Goal: Feedback & Contribution: Leave review/rating

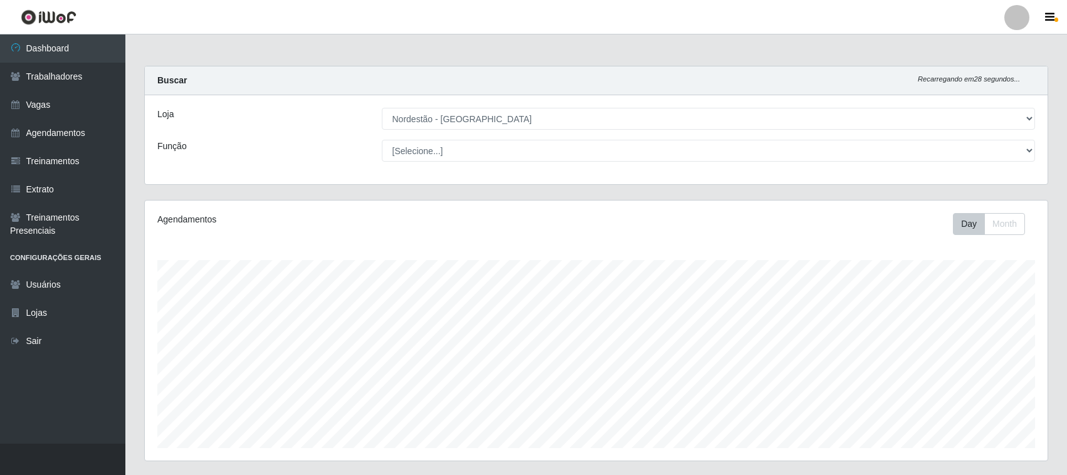
select select "420"
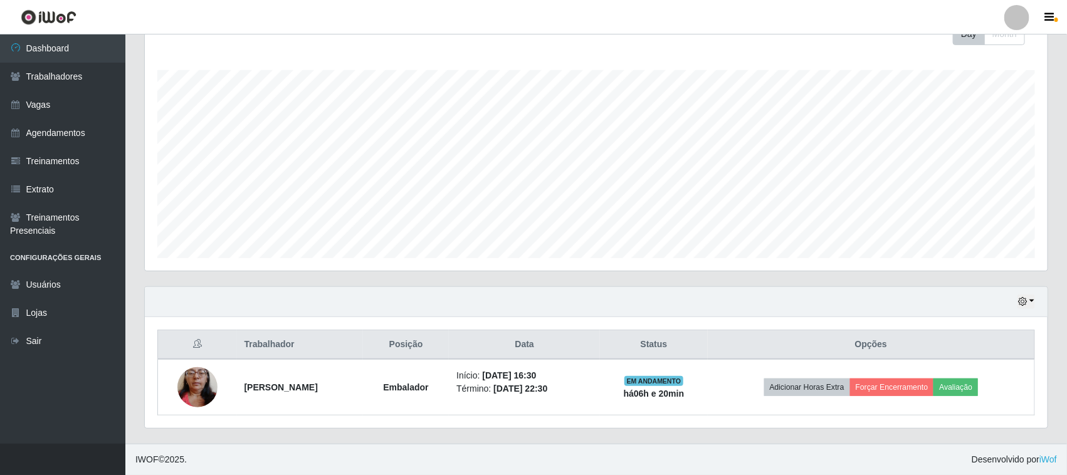
scroll to position [261, 903]
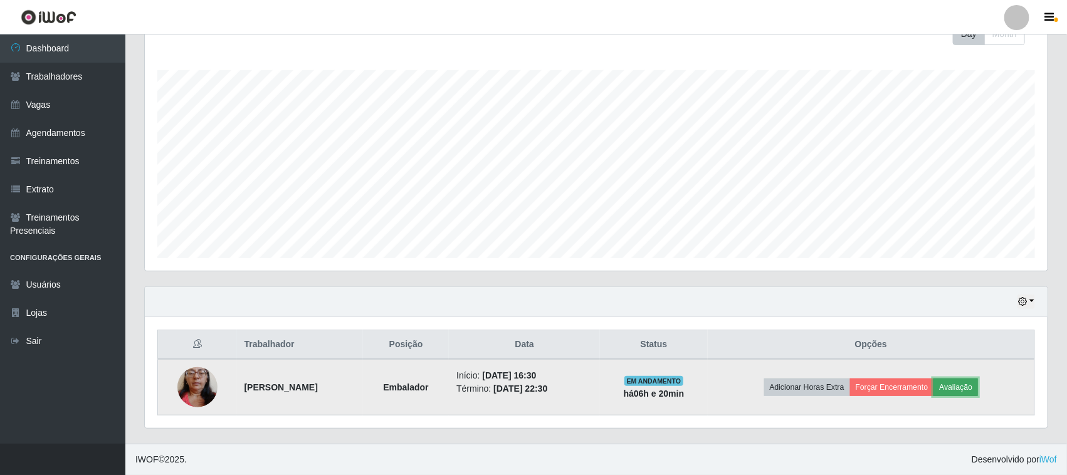
click at [967, 387] on button "Avaliação" at bounding box center [955, 388] width 45 height 18
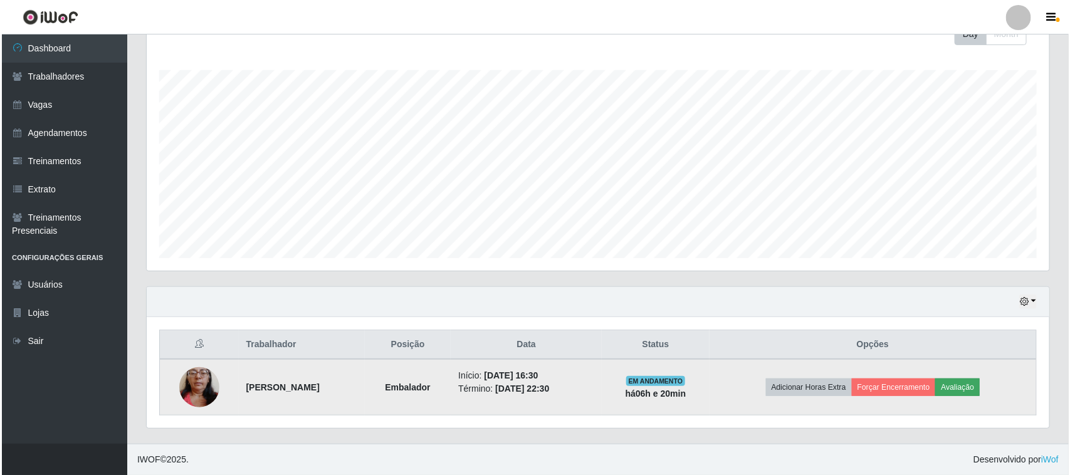
scroll to position [261, 894]
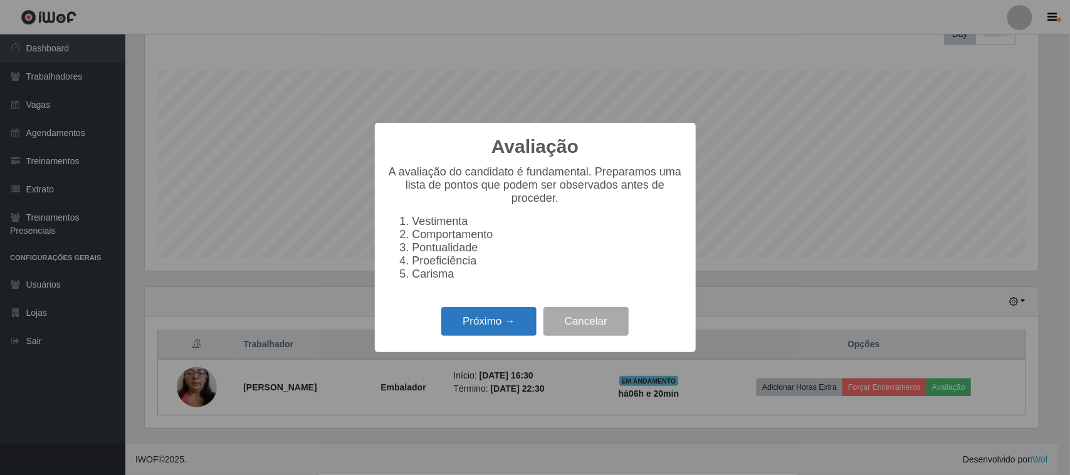
click at [453, 325] on button "Próximo →" at bounding box center [488, 321] width 95 height 29
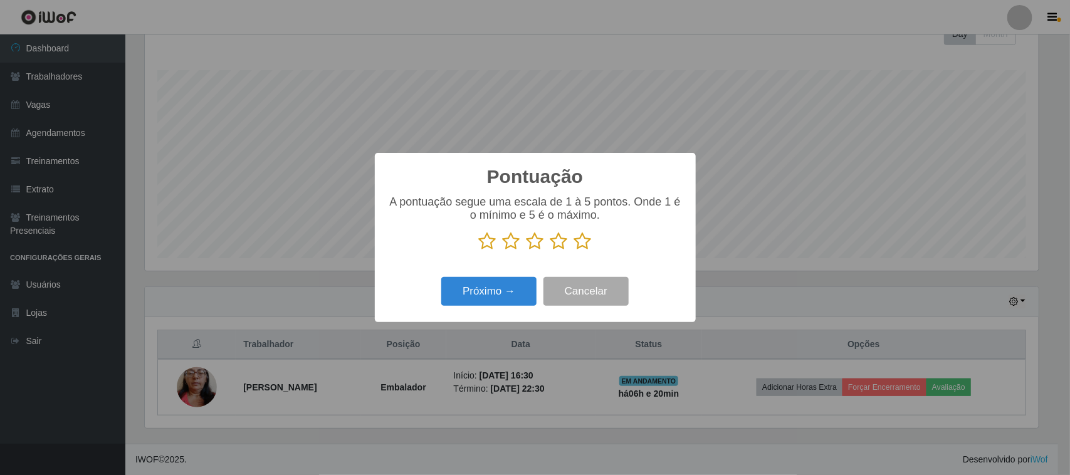
click at [577, 244] on icon at bounding box center [583, 241] width 18 height 19
click at [574, 251] on input "radio" at bounding box center [574, 251] width 0 height 0
click at [497, 287] on button "Próximo →" at bounding box center [488, 291] width 95 height 29
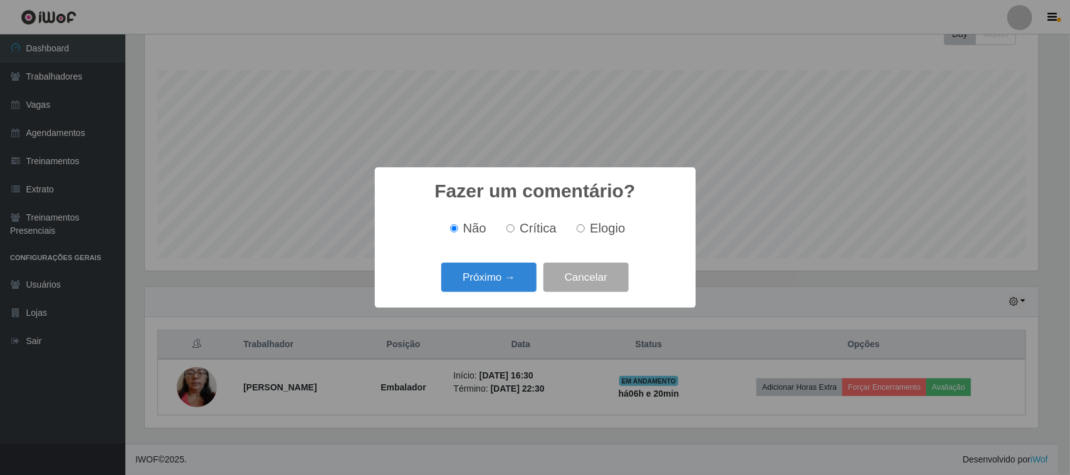
click at [612, 229] on span "Elogio" at bounding box center [607, 228] width 35 height 14
click at [585, 229] on input "Elogio" at bounding box center [581, 228] width 8 height 8
radio input "true"
click at [478, 271] on button "Próximo →" at bounding box center [488, 277] width 95 height 29
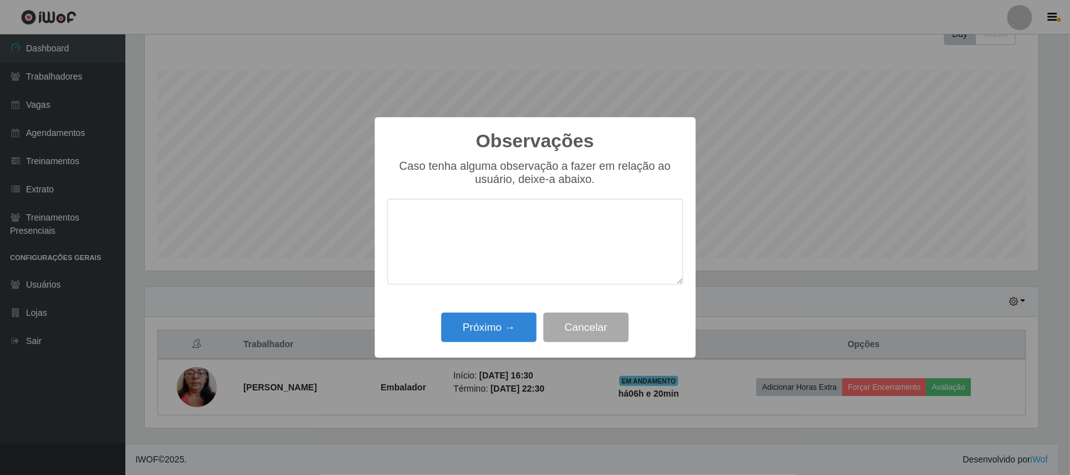
click at [641, 194] on div "Caso tenha alguma observação a fazer em relação ao usuário, deixe-a abaixo." at bounding box center [535, 228] width 296 height 137
click at [607, 206] on textarea at bounding box center [535, 242] width 296 height 86
type textarea "pontual"
click at [506, 330] on button "Próximo →" at bounding box center [488, 327] width 95 height 29
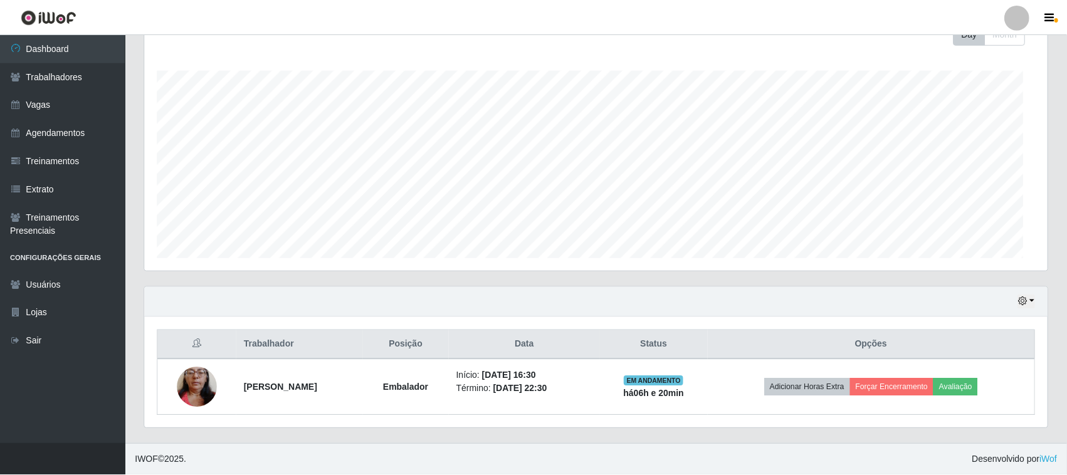
scroll to position [261, 903]
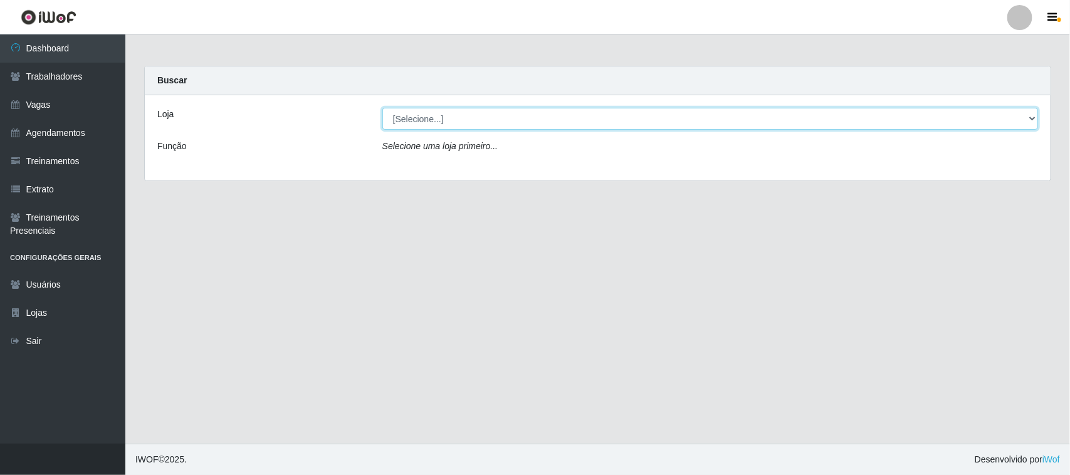
click at [578, 124] on select "[Selecione...] Nordestão - Santa Catarina" at bounding box center [710, 119] width 656 height 22
select select "420"
click at [382, 108] on select "[Selecione...] Nordestão - Santa Catarina" at bounding box center [710, 119] width 656 height 22
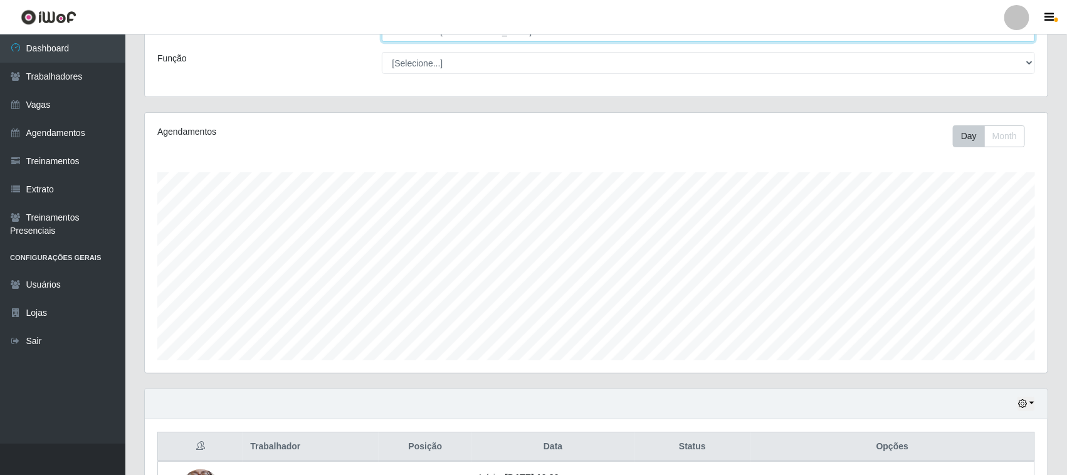
scroll to position [191, 0]
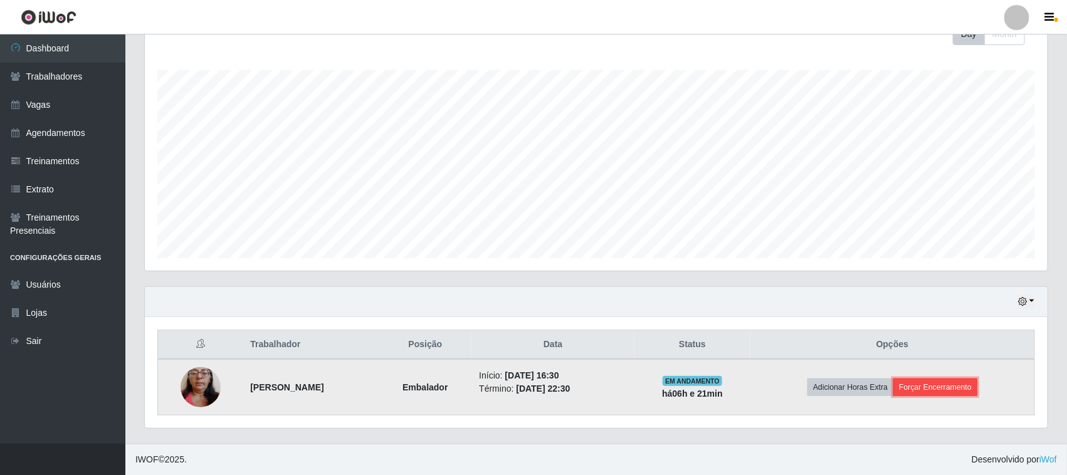
click at [926, 381] on button "Forçar Encerramento" at bounding box center [935, 388] width 84 height 18
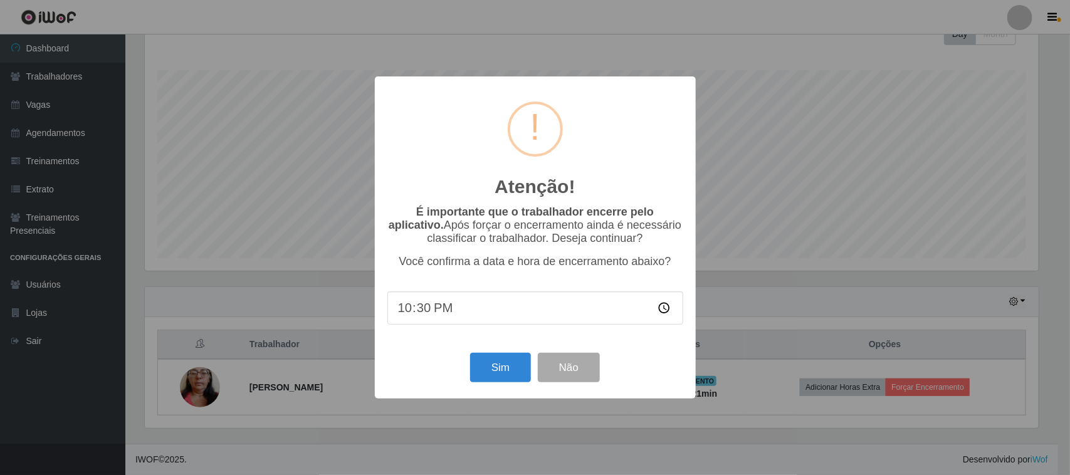
click at [523, 355] on div "Sim Não" at bounding box center [535, 368] width 296 height 36
click at [515, 358] on button "Sim" at bounding box center [500, 367] width 61 height 29
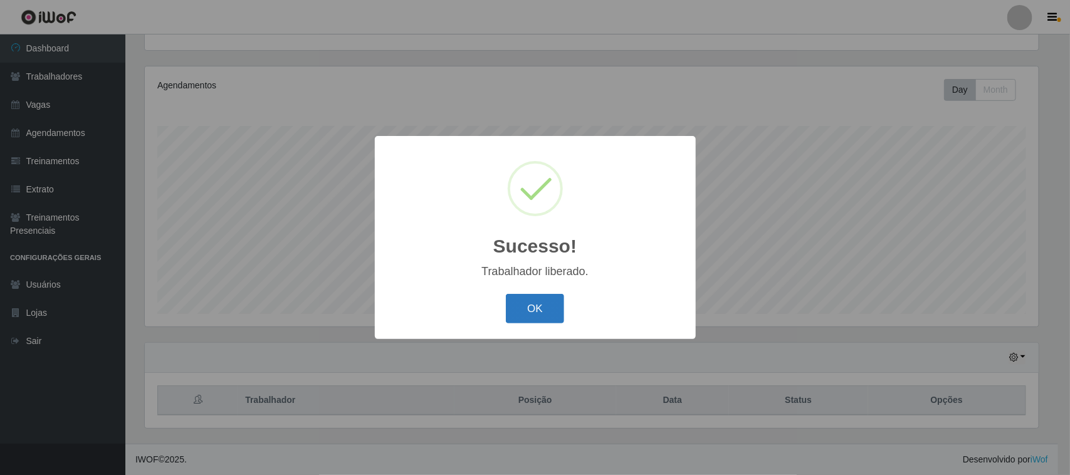
click at [514, 307] on button "OK" at bounding box center [535, 308] width 58 height 29
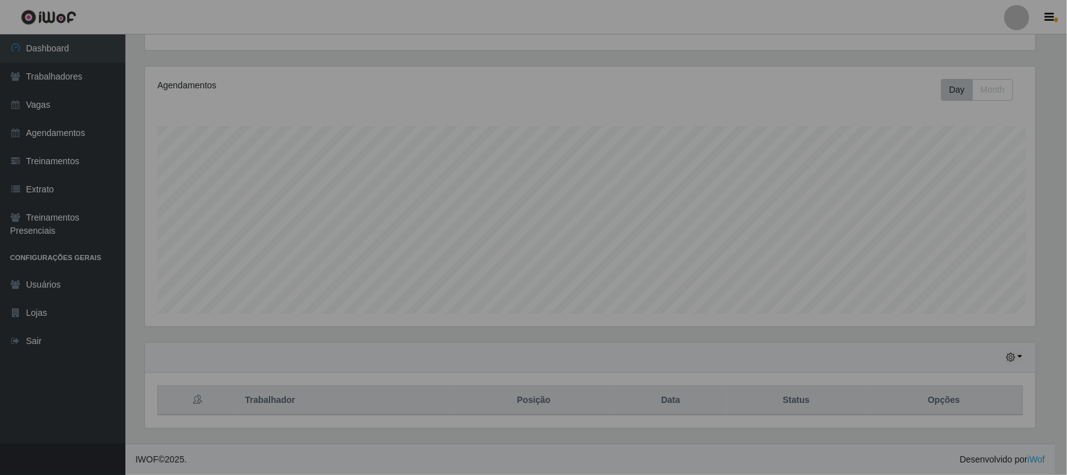
scroll to position [261, 903]
